Goal: Book appointment/travel/reservation

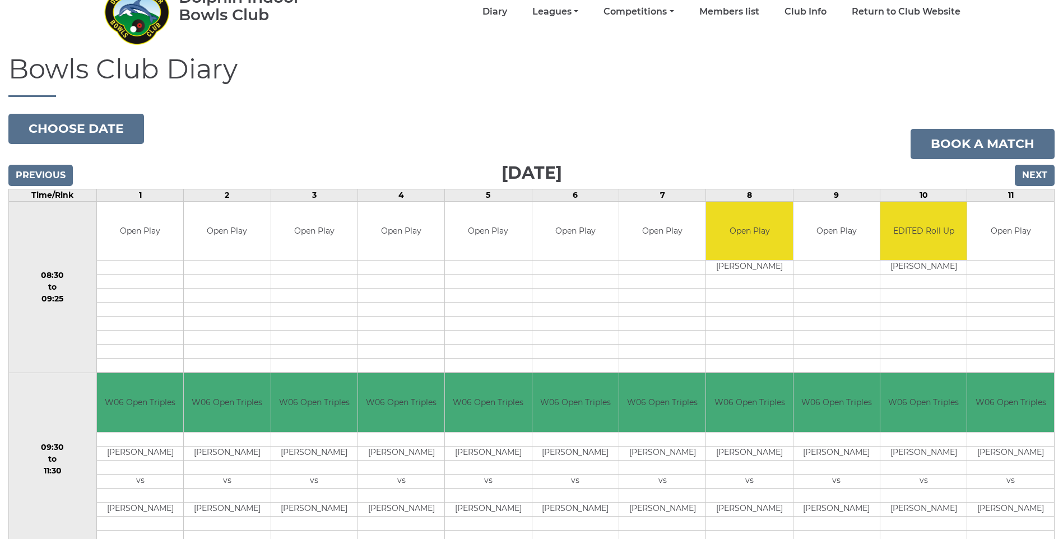
scroll to position [62, 0]
click at [1023, 179] on input "Next" at bounding box center [1035, 175] width 40 height 21
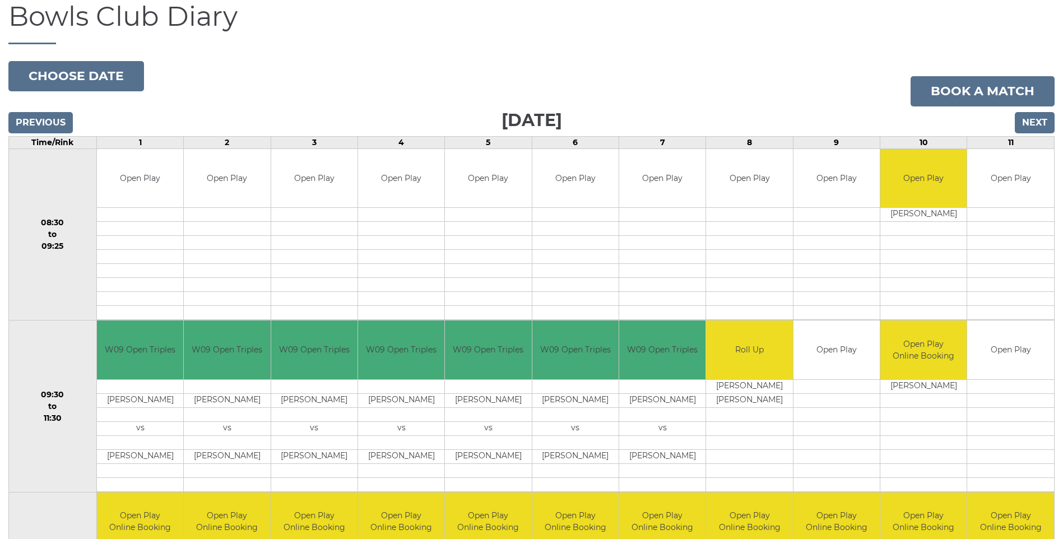
scroll to position [112, 0]
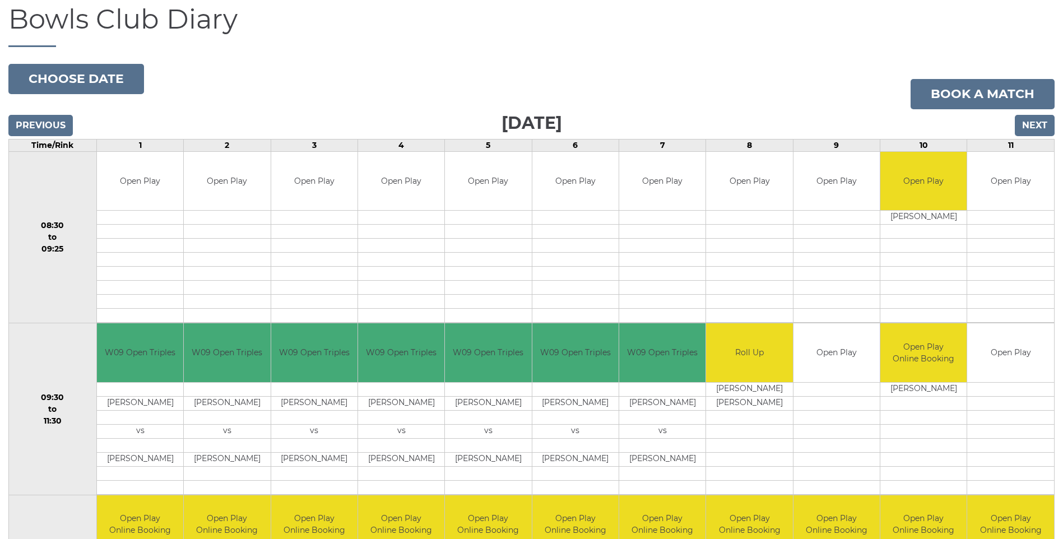
click at [1014, 132] on h3 "Wednesday 1st October 2025" at bounding box center [531, 122] width 1047 height 27
click at [1034, 115] on input "Next" at bounding box center [1035, 125] width 40 height 21
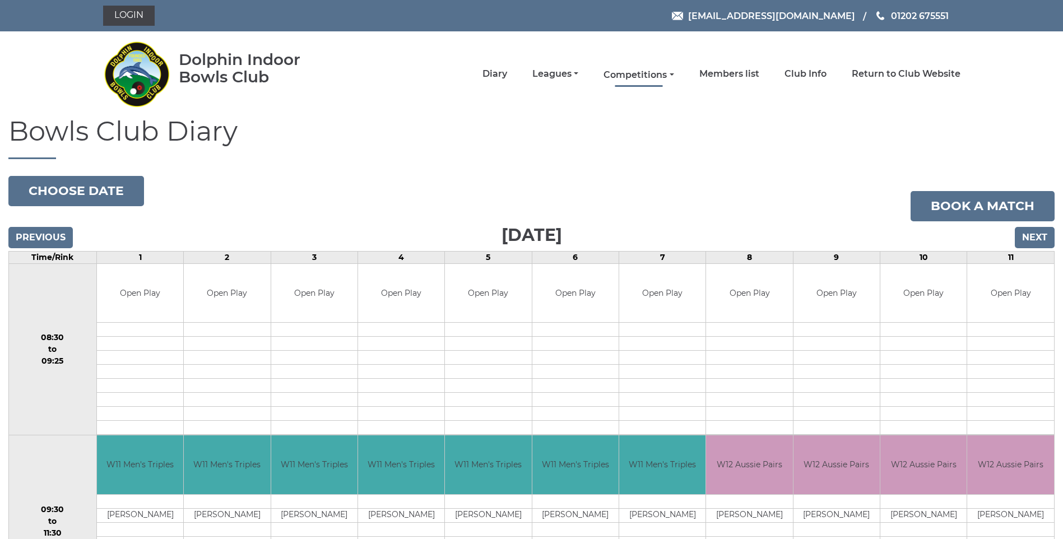
click at [627, 70] on link "Competitions" at bounding box center [639, 75] width 70 height 12
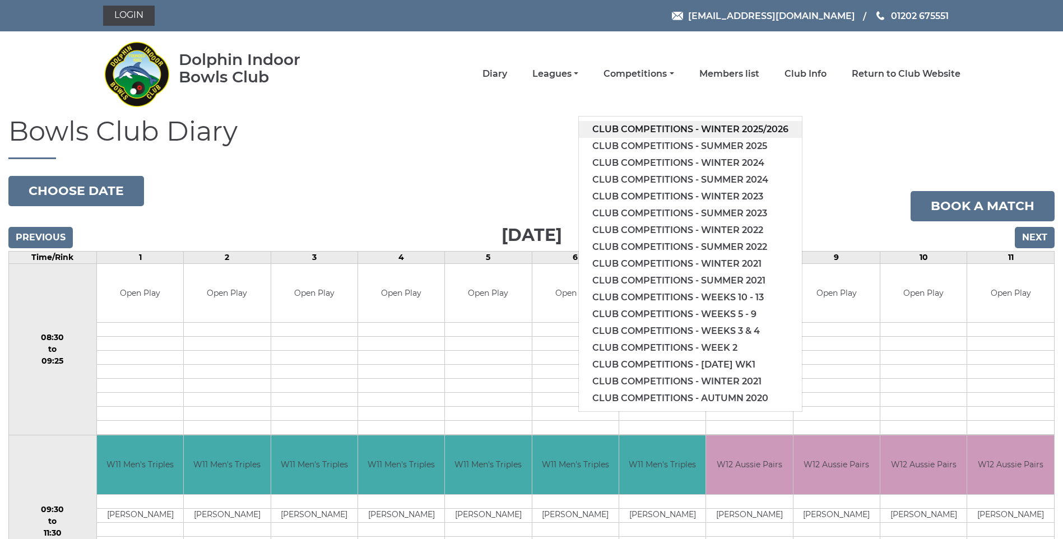
click at [672, 127] on link "Club competitions - Winter 2025/2026" at bounding box center [690, 129] width 223 height 17
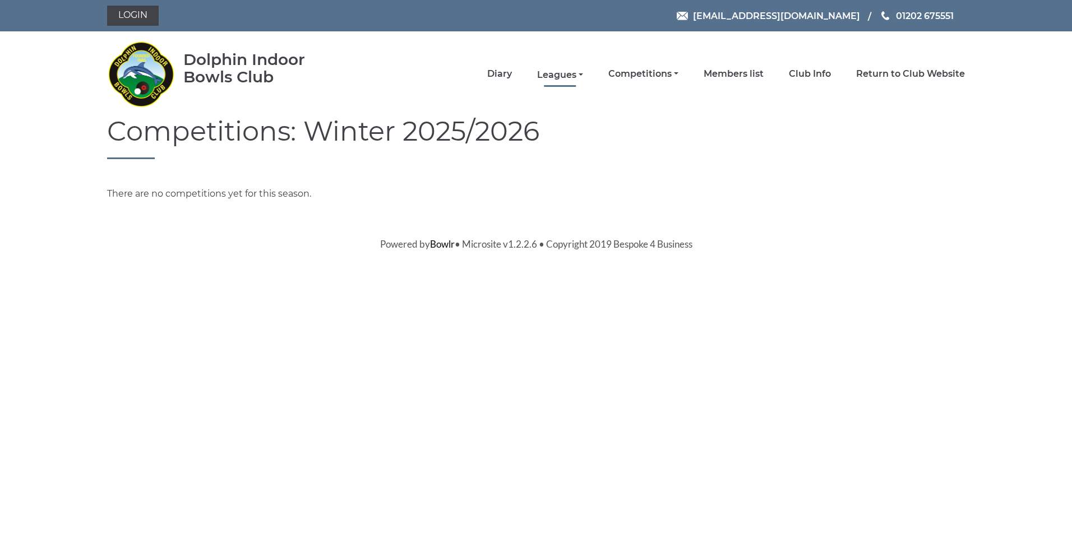
click at [569, 76] on link "Leagues" at bounding box center [560, 75] width 46 height 12
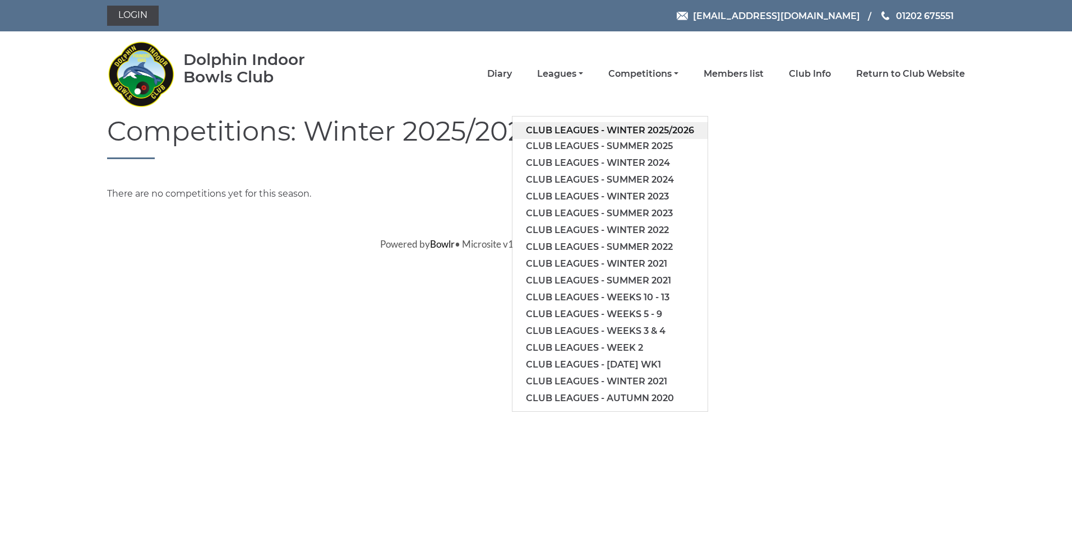
click at [576, 131] on link "Club leagues - Winter 2025/2026" at bounding box center [609, 130] width 195 height 17
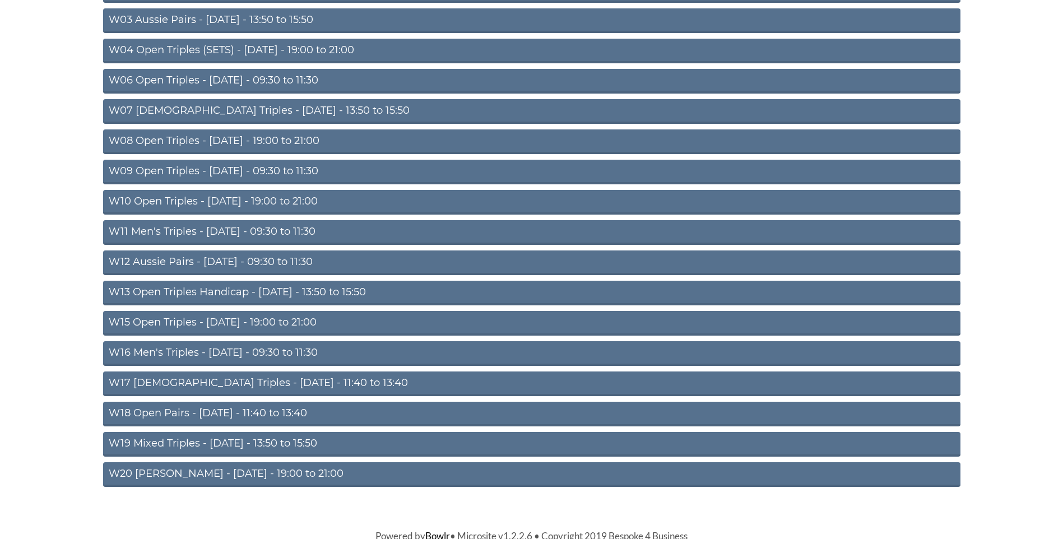
scroll to position [243, 0]
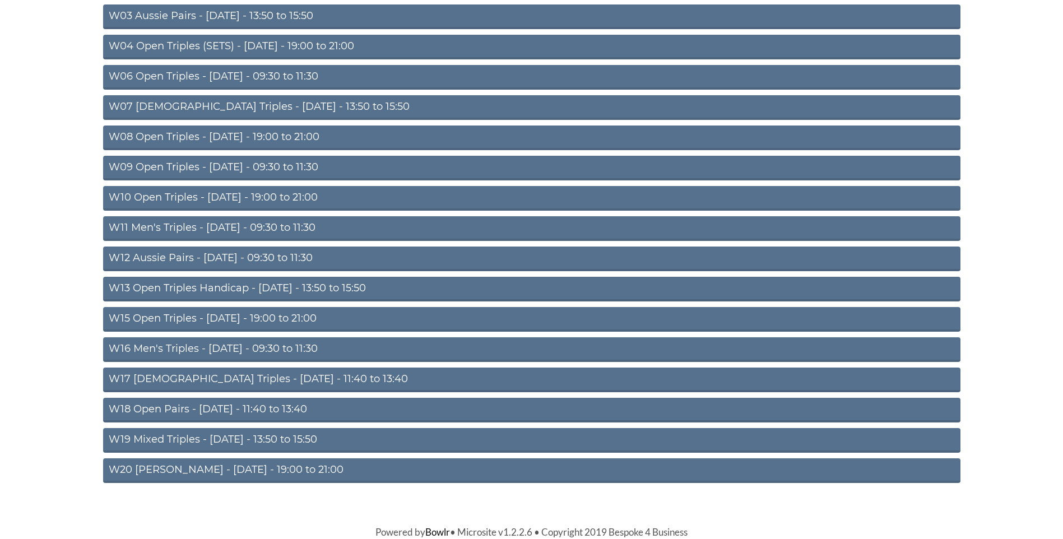
click at [245, 284] on link "W13 Open Triples Handicap - Thursday - 13:50 to 15:50" at bounding box center [532, 289] width 858 height 25
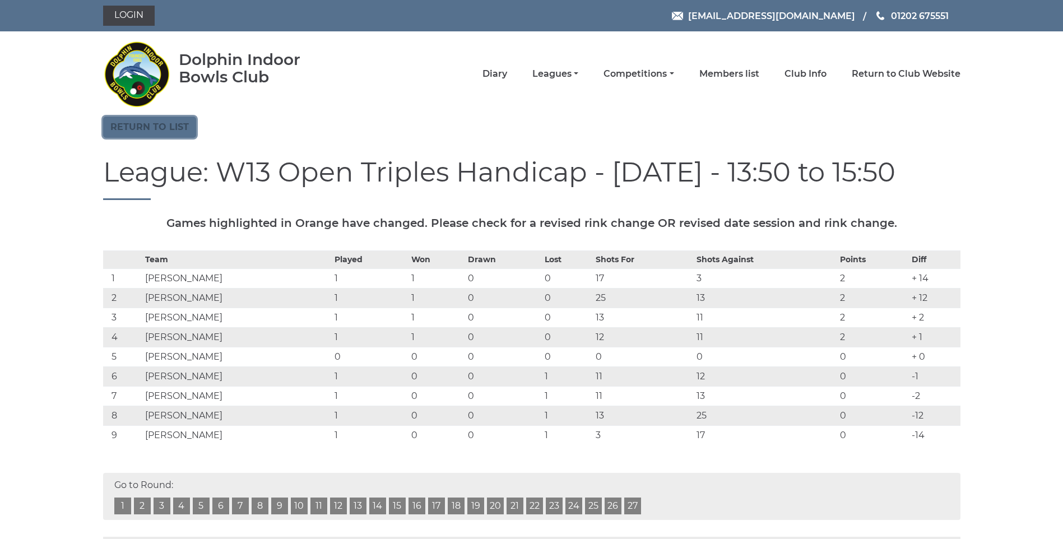
click at [114, 126] on link "Return to list" at bounding box center [149, 127] width 93 height 21
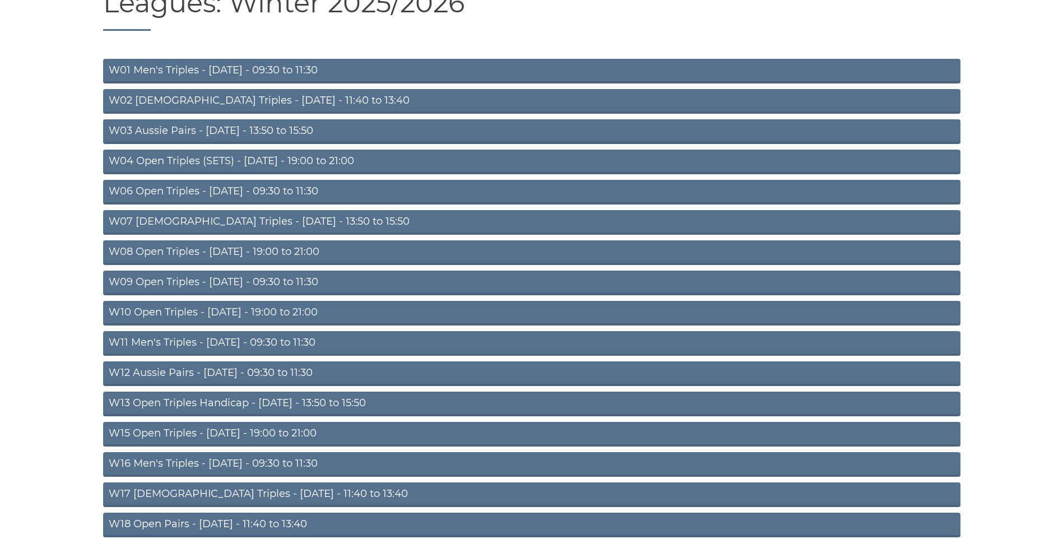
scroll to position [243, 0]
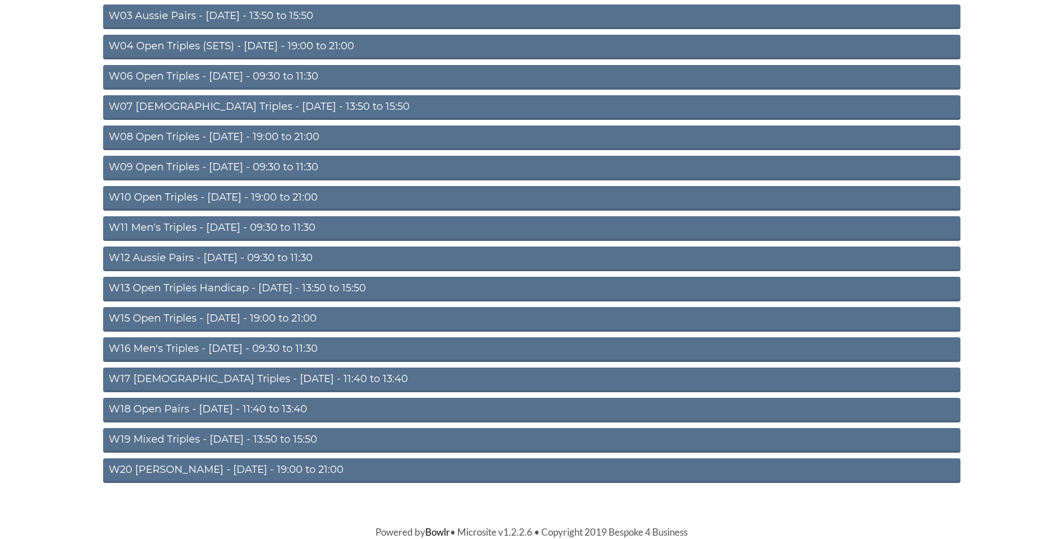
click at [181, 432] on link "W19 Mixed Triples - Friday - 13:50 to 15:50" at bounding box center [532, 440] width 858 height 25
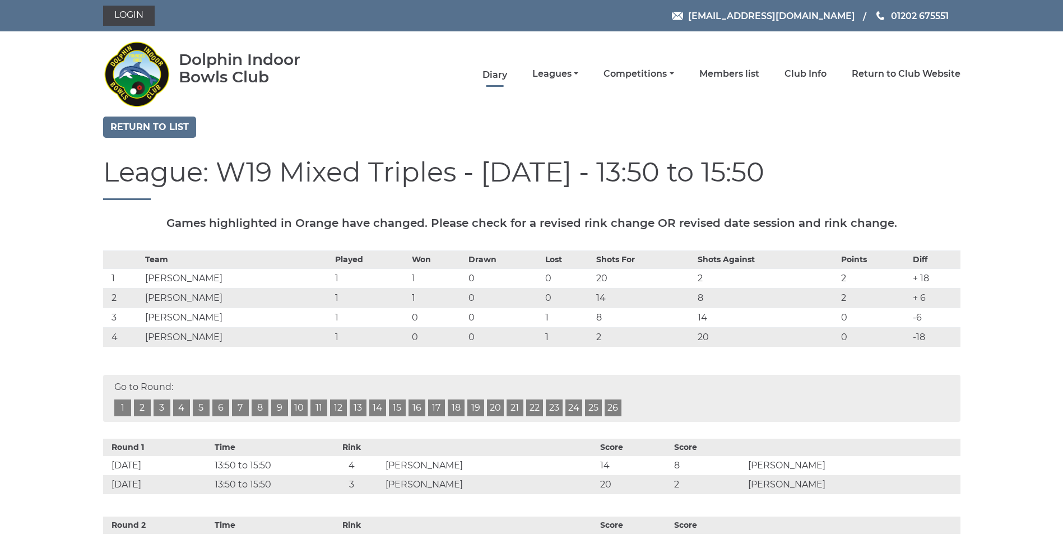
click at [506, 73] on link "Diary" at bounding box center [495, 75] width 25 height 12
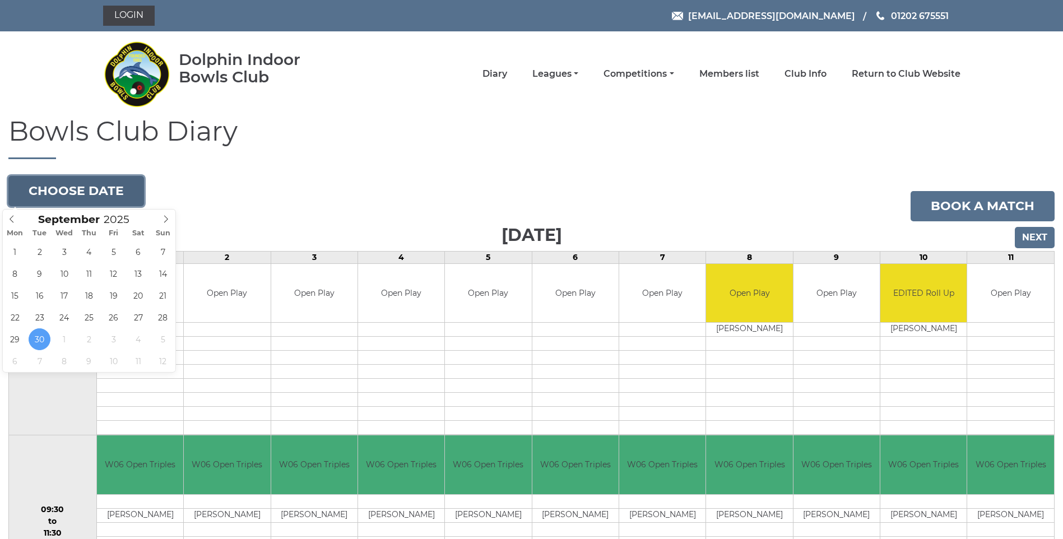
click at [57, 191] on button "Choose date" at bounding box center [76, 191] width 136 height 30
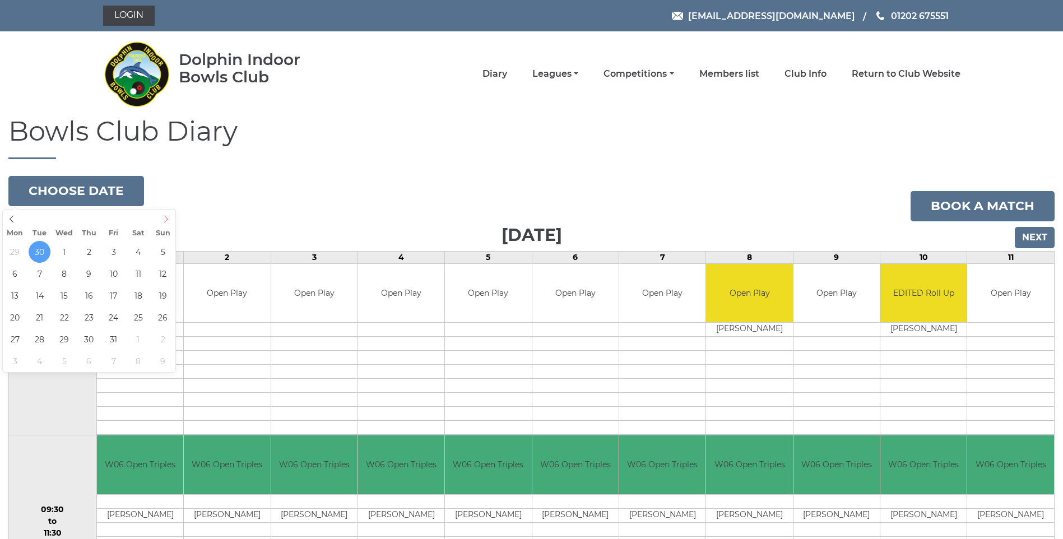
click at [165, 219] on icon at bounding box center [166, 219] width 8 height 8
click at [165, 216] on icon at bounding box center [166, 218] width 4 height 7
type input "[DATE]"
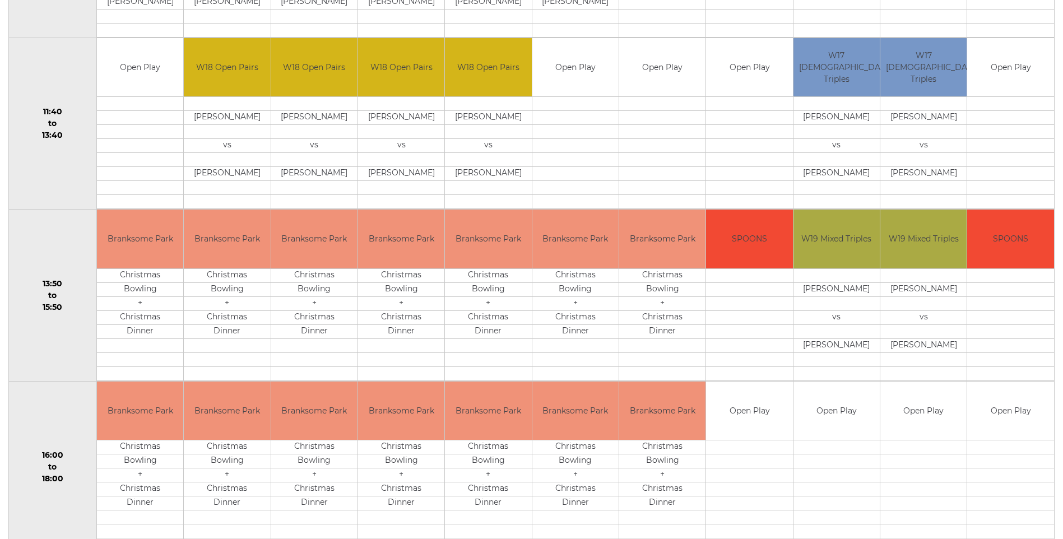
scroll to position [336, 0]
